Goal: Communication & Community: Answer question/provide support

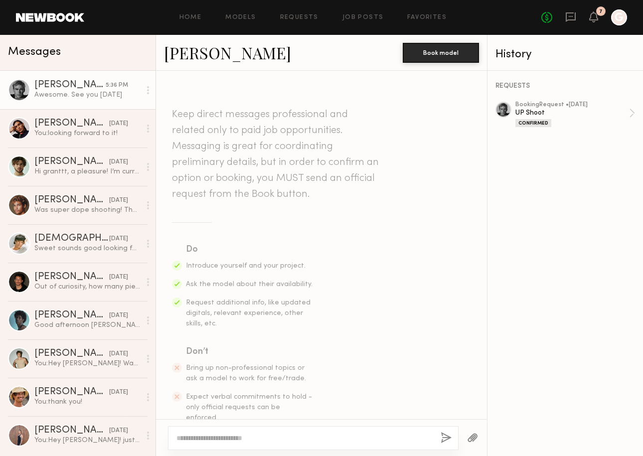
scroll to position [907, 0]
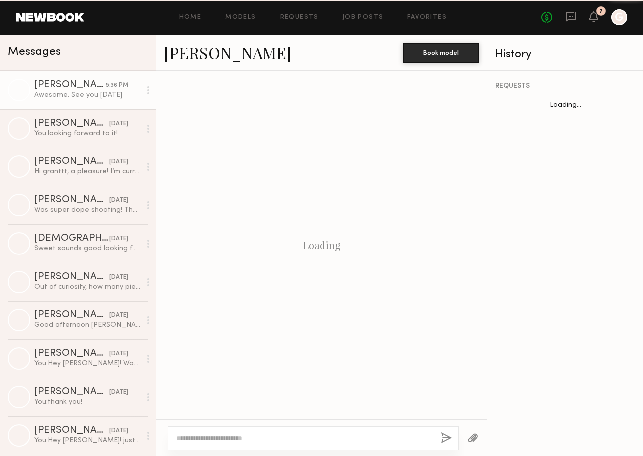
scroll to position [907, 0]
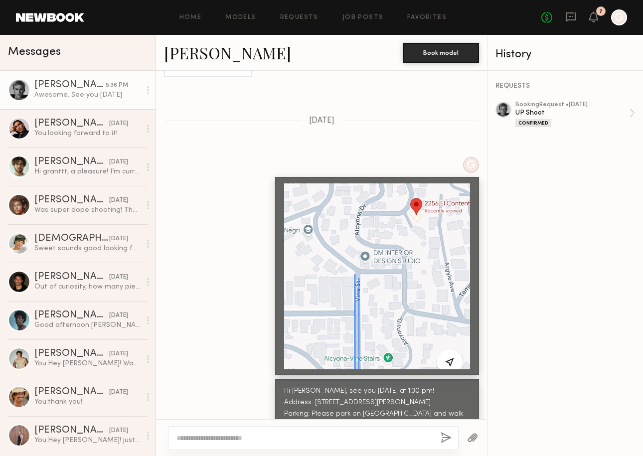
click at [107, 92] on div "Awesome. See you [DATE]" at bounding box center [87, 94] width 106 height 9
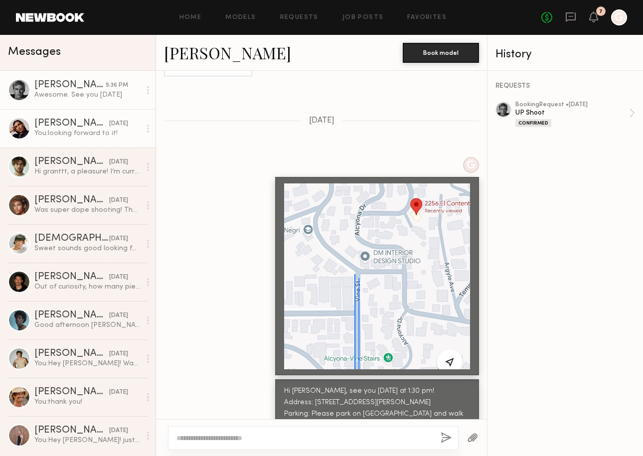
click at [93, 126] on div "[PERSON_NAME]" at bounding box center [71, 124] width 75 height 10
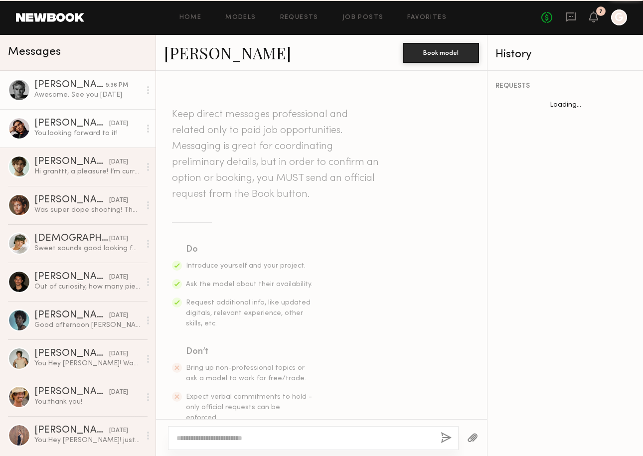
scroll to position [1065, 0]
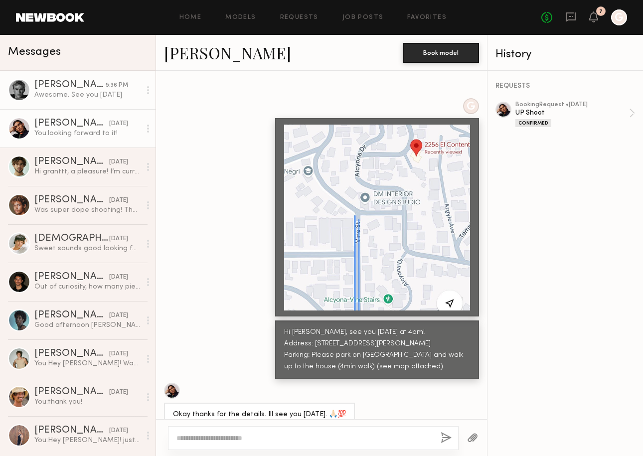
click at [100, 96] on div "Awesome. See you [DATE]" at bounding box center [87, 94] width 106 height 9
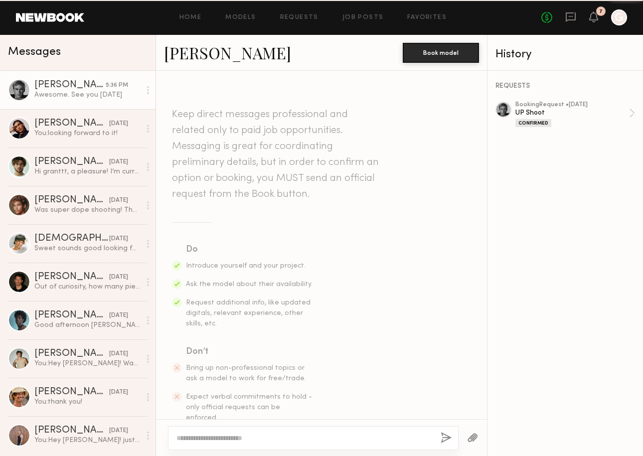
scroll to position [907, 0]
